Goal: Find specific page/section: Find specific page/section

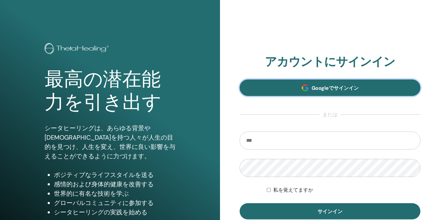
click at [336, 87] on font "Googleでサインイン" at bounding box center [335, 88] width 47 height 7
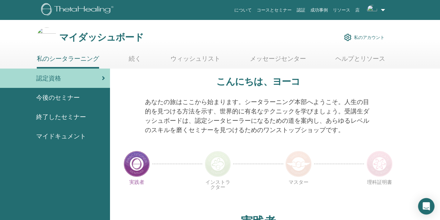
click at [427, 204] on icon "Open Intercom Messenger" at bounding box center [426, 206] width 7 height 8
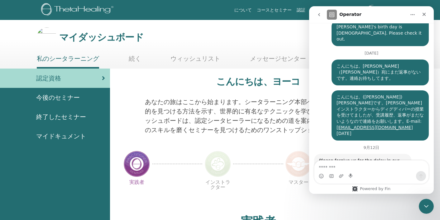
scroll to position [473, 0]
